Goal: Use online tool/utility: Utilize a website feature to perform a specific function

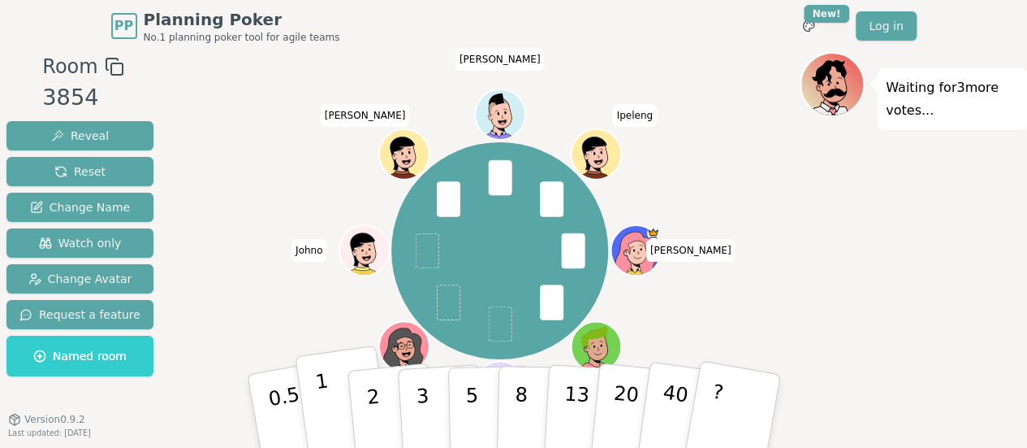
click at [331, 404] on button "1" at bounding box center [343, 411] width 97 height 132
click at [370, 397] on p "2" at bounding box center [374, 413] width 21 height 89
click at [369, 394] on p "2" at bounding box center [374, 413] width 21 height 89
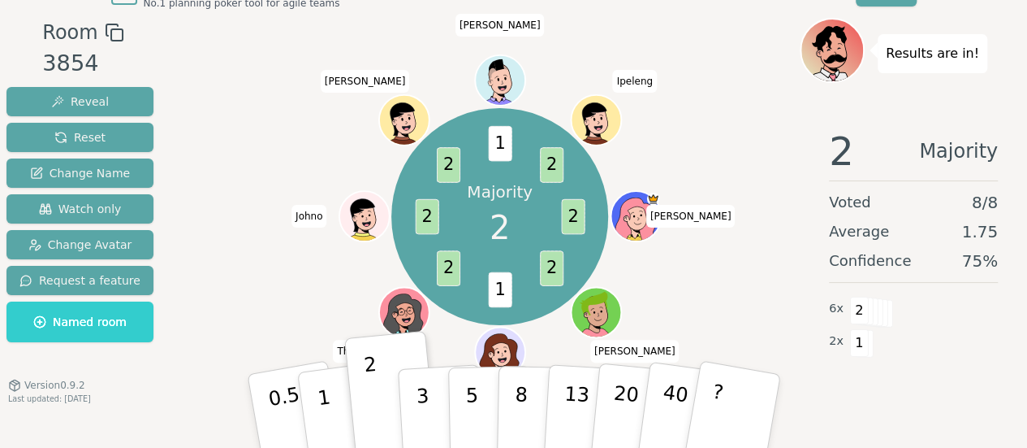
scroll to position [50, 0]
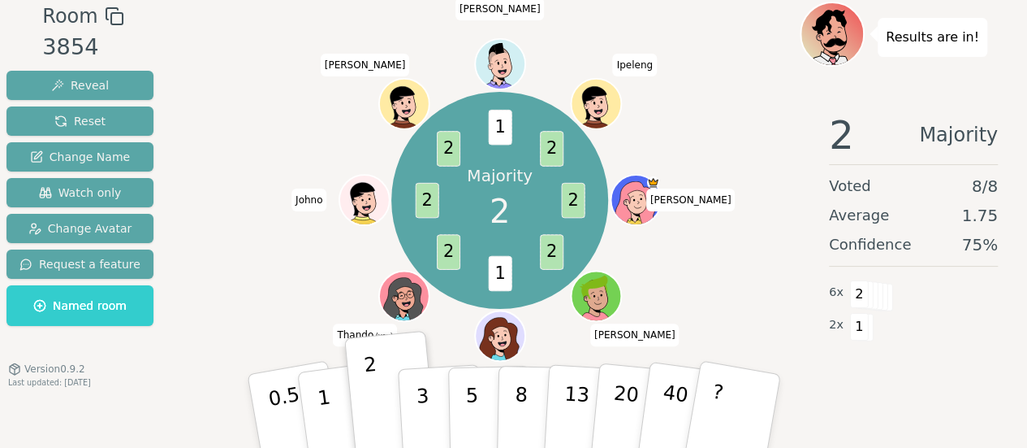
click at [259, 284] on div "Majority 2 2 2 1 2 2 2 1 2 [PERSON_NAME] (you) [PERSON_NAME]" at bounding box center [500, 200] width 600 height 339
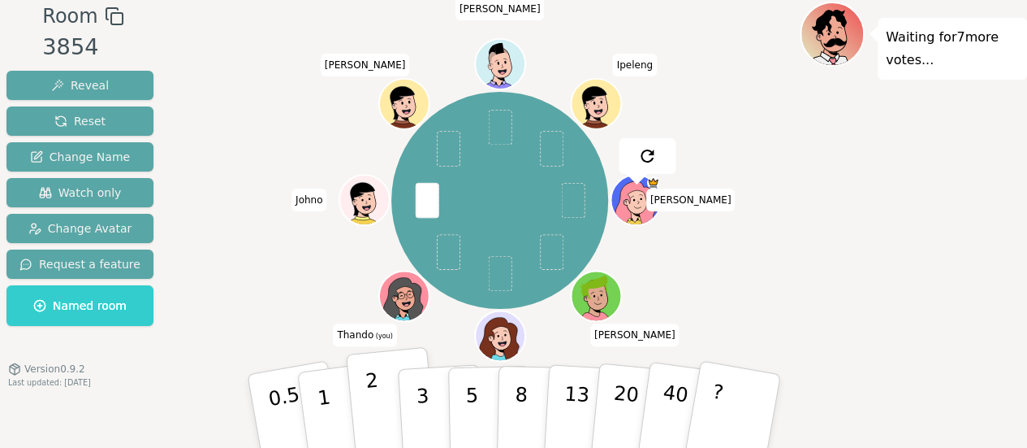
click at [370, 396] on p "2" at bounding box center [374, 413] width 21 height 89
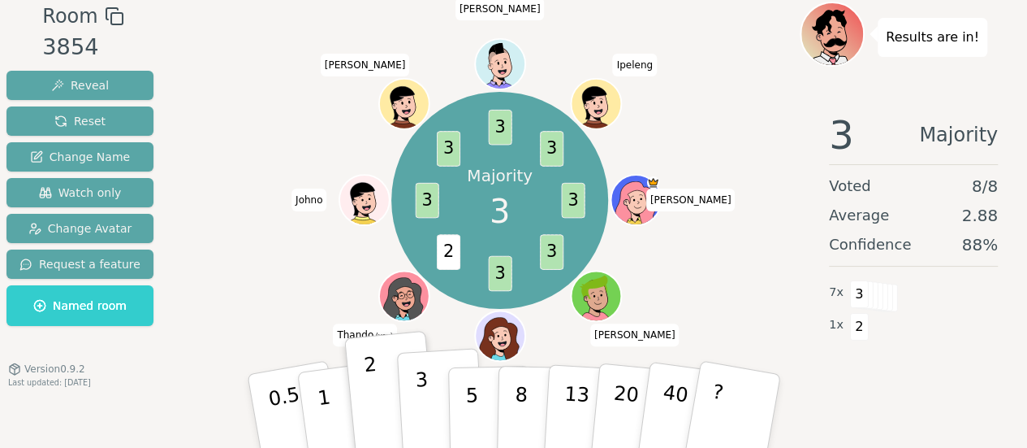
click at [427, 416] on button "3" at bounding box center [440, 411] width 89 height 127
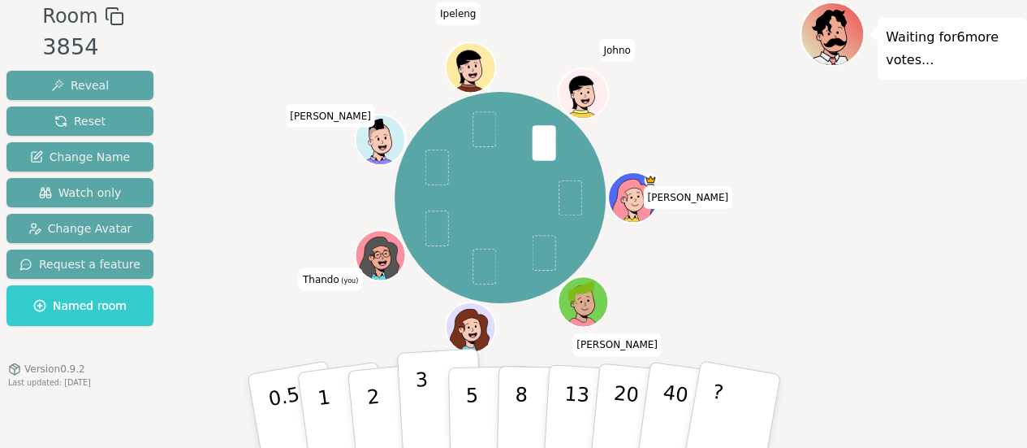
click at [426, 418] on p "3" at bounding box center [423, 412] width 18 height 89
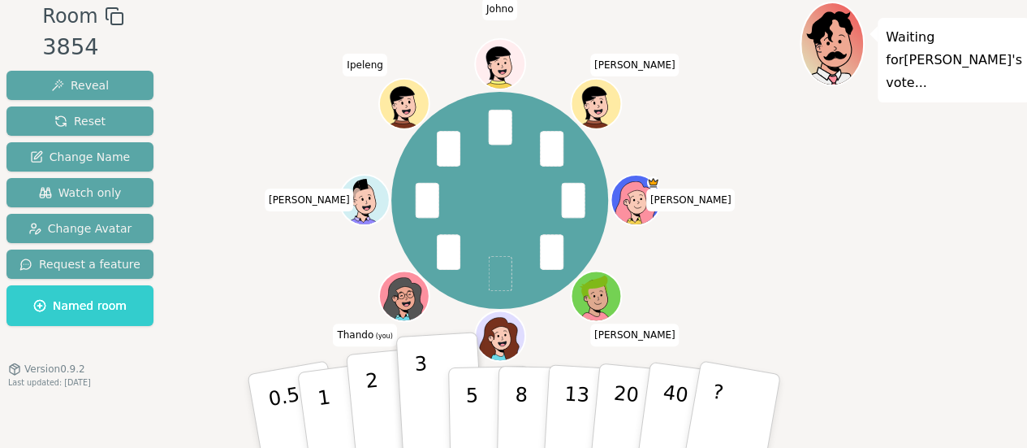
click at [380, 420] on button "2" at bounding box center [391, 411] width 93 height 129
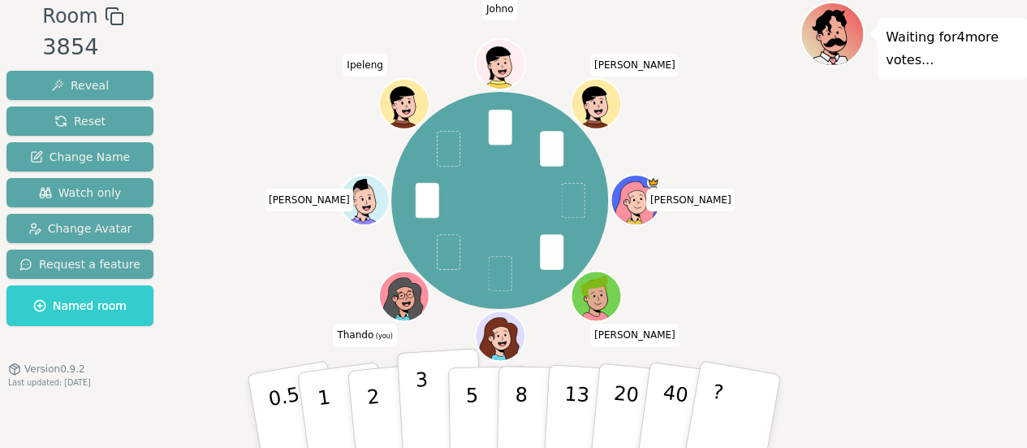
click at [428, 413] on button "3" at bounding box center [440, 411] width 89 height 127
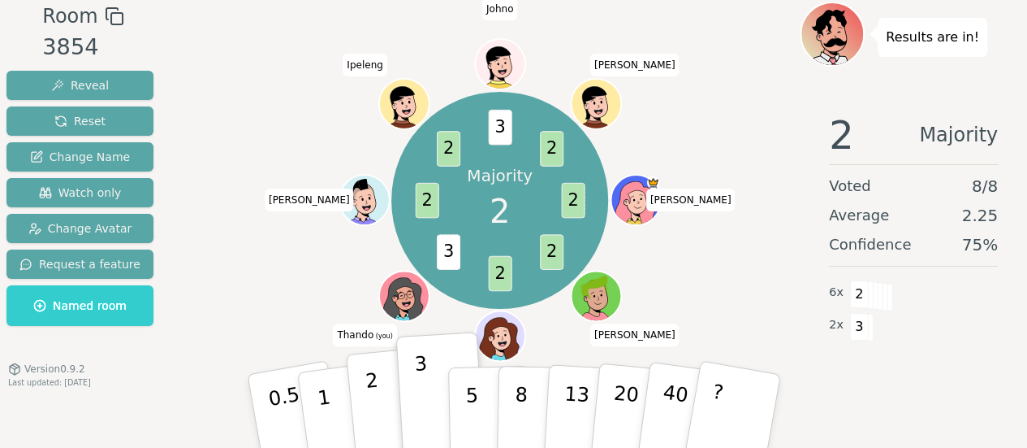
click at [388, 400] on button "2" at bounding box center [391, 411] width 93 height 129
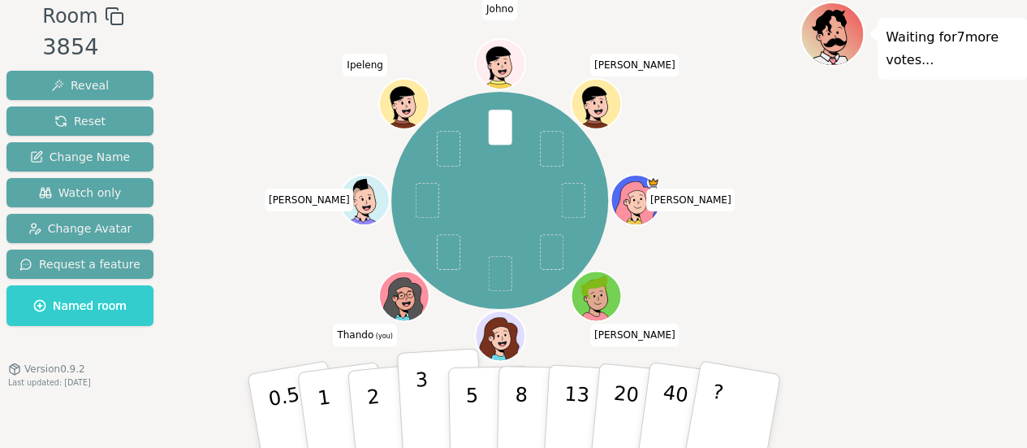
click at [429, 409] on button "3" at bounding box center [440, 411] width 89 height 127
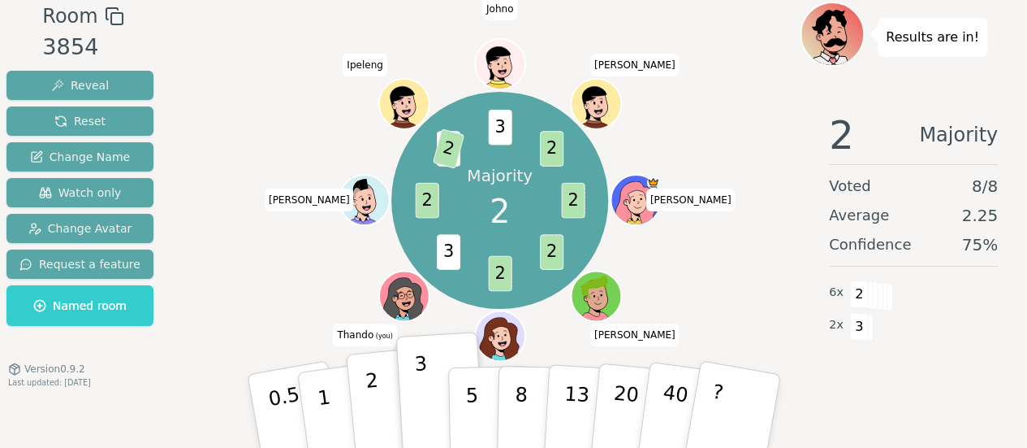
click at [377, 399] on button "2" at bounding box center [391, 411] width 93 height 129
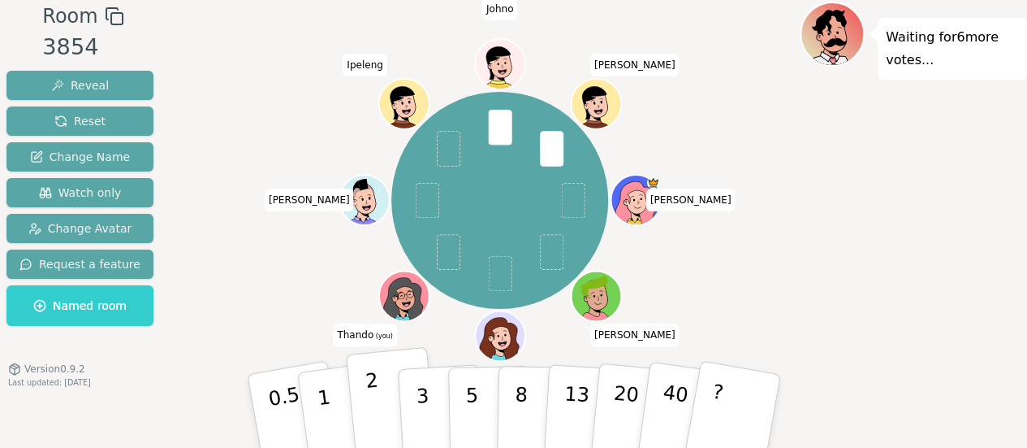
click at [380, 411] on button "2" at bounding box center [391, 411] width 93 height 129
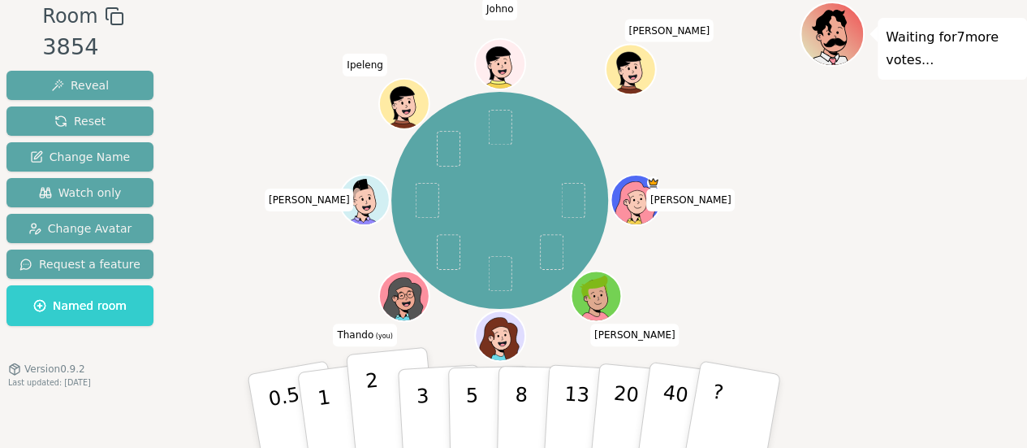
click at [372, 406] on p "2" at bounding box center [374, 413] width 21 height 89
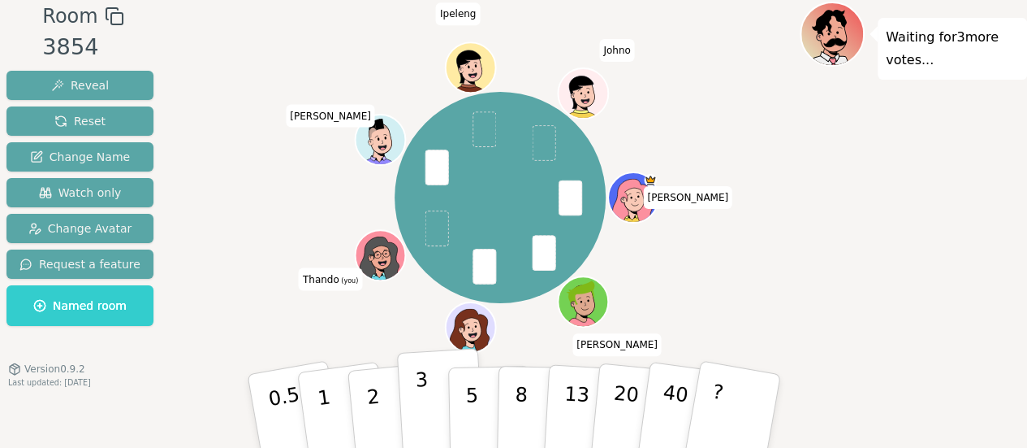
click at [426, 409] on p "3" at bounding box center [423, 412] width 18 height 89
click at [424, 408] on p "3" at bounding box center [423, 412] width 18 height 89
